Goal: Task Accomplishment & Management: Manage account settings

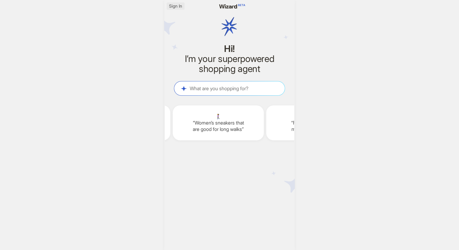
click at [174, 6] on span "Sign In" at bounding box center [175, 5] width 13 height 5
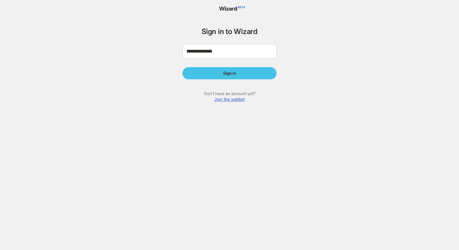
click at [238, 74] on button "Sign In" at bounding box center [229, 73] width 94 height 12
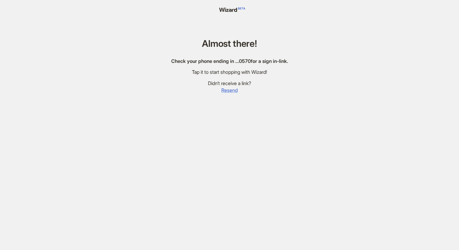
click at [234, 90] on span "Resend" at bounding box center [229, 90] width 16 height 6
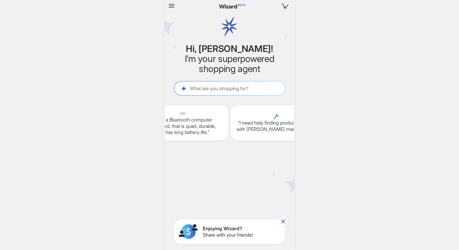
scroll to position [0, 777]
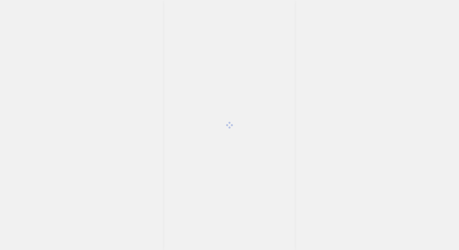
scroll to position [929, 0]
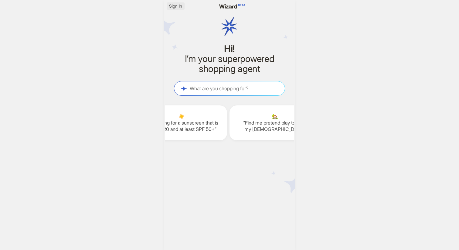
scroll to position [0, 780]
click at [176, 5] on span "Sign In" at bounding box center [175, 5] width 13 height 5
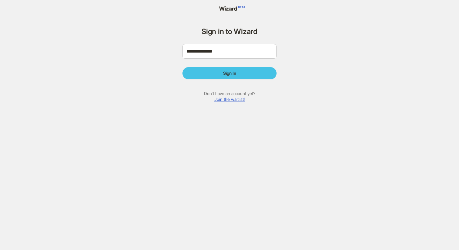
click at [228, 75] on span "Sign In" at bounding box center [229, 72] width 13 height 5
